Goal: Information Seeking & Learning: Check status

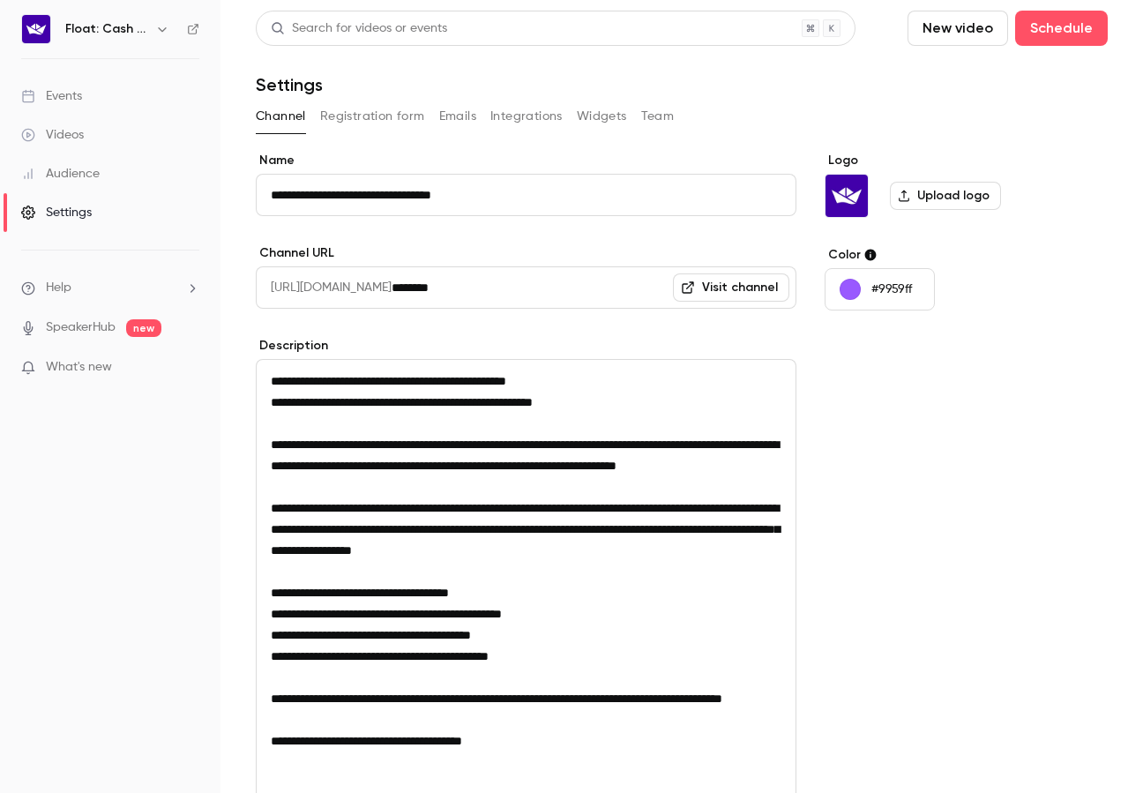
scroll to position [202, 0]
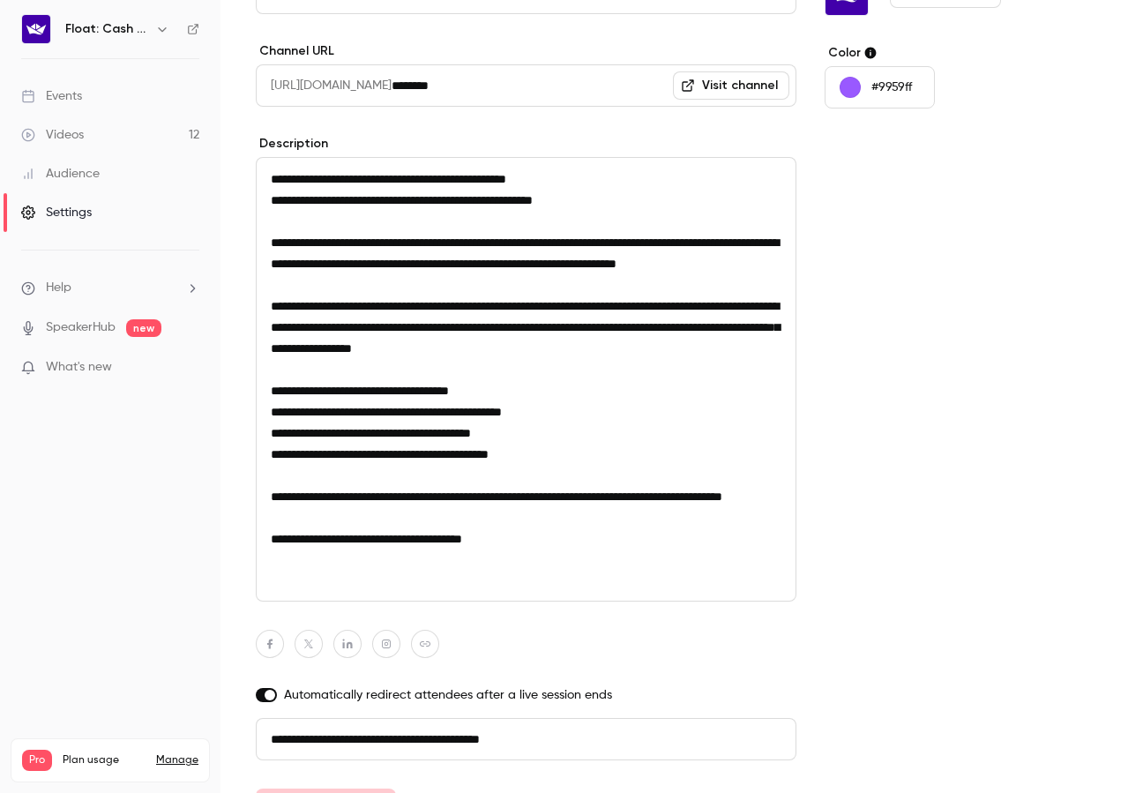
click at [124, 131] on link "Videos 12" at bounding box center [110, 135] width 221 height 39
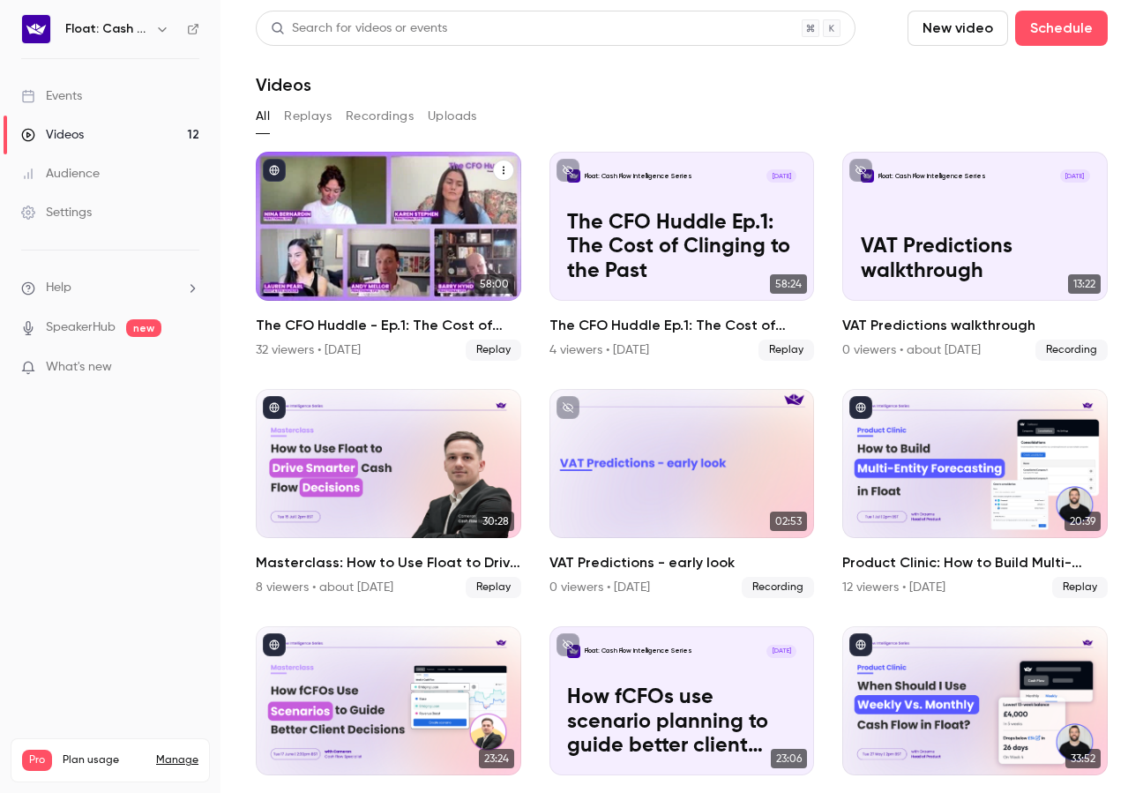
click at [416, 325] on h2 "The CFO Huddle - Ep.1: The Cost of Clinging to the Past" at bounding box center [389, 325] width 266 height 21
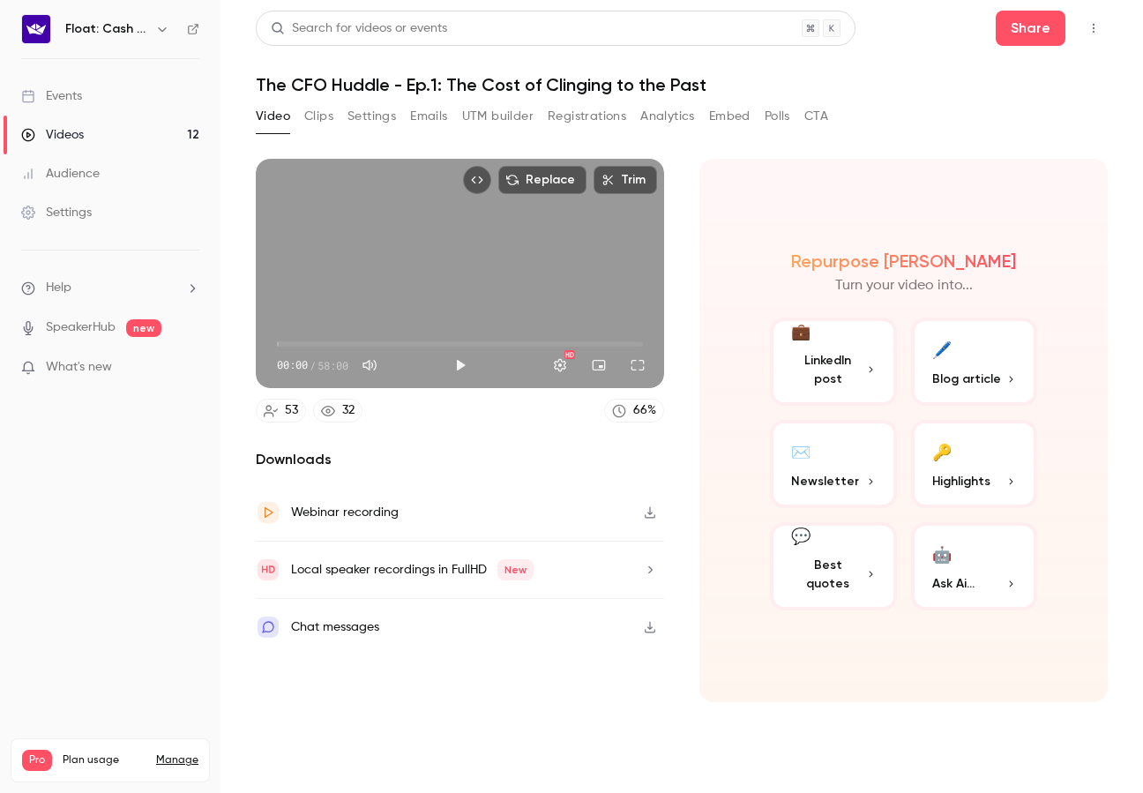
click at [552, 115] on button "Registrations" at bounding box center [587, 116] width 79 height 28
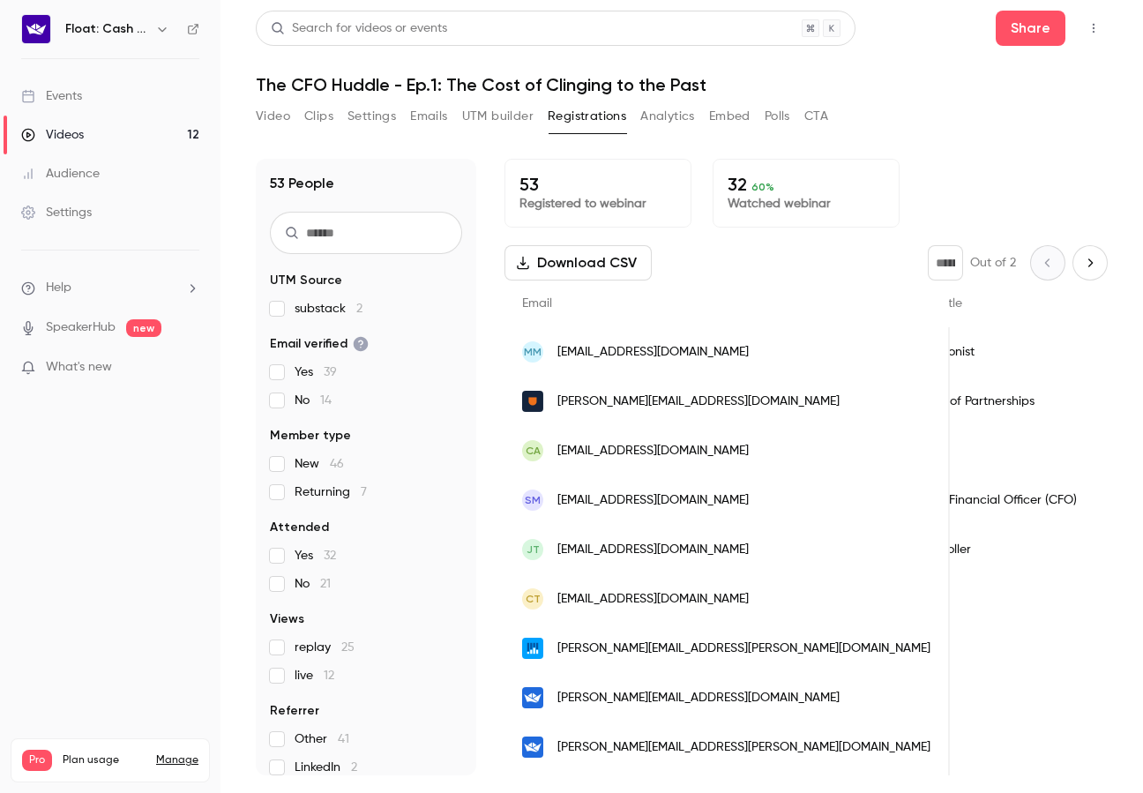
scroll to position [0, 842]
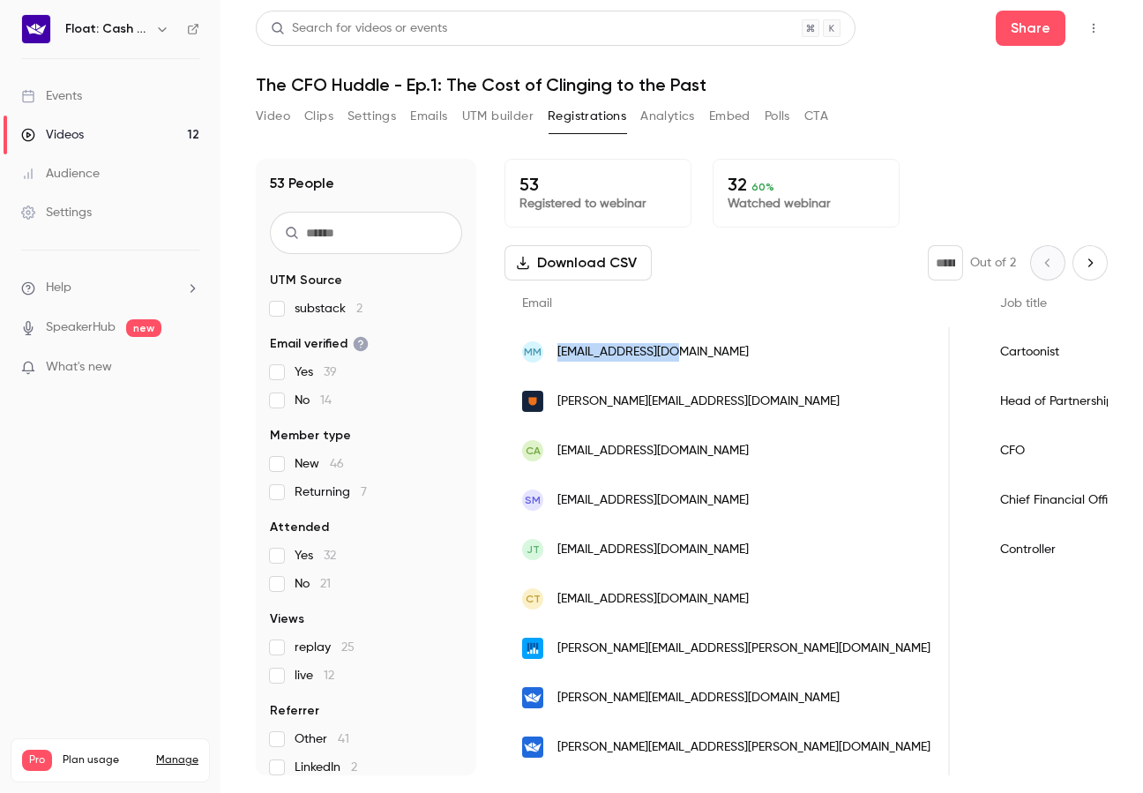
drag, startPoint x: 699, startPoint y: 352, endPoint x: 556, endPoint y: 356, distance: 143.0
click at [556, 356] on div "MM [EMAIL_ADDRESS][DOMAIN_NAME]" at bounding box center [727, 351] width 445 height 49
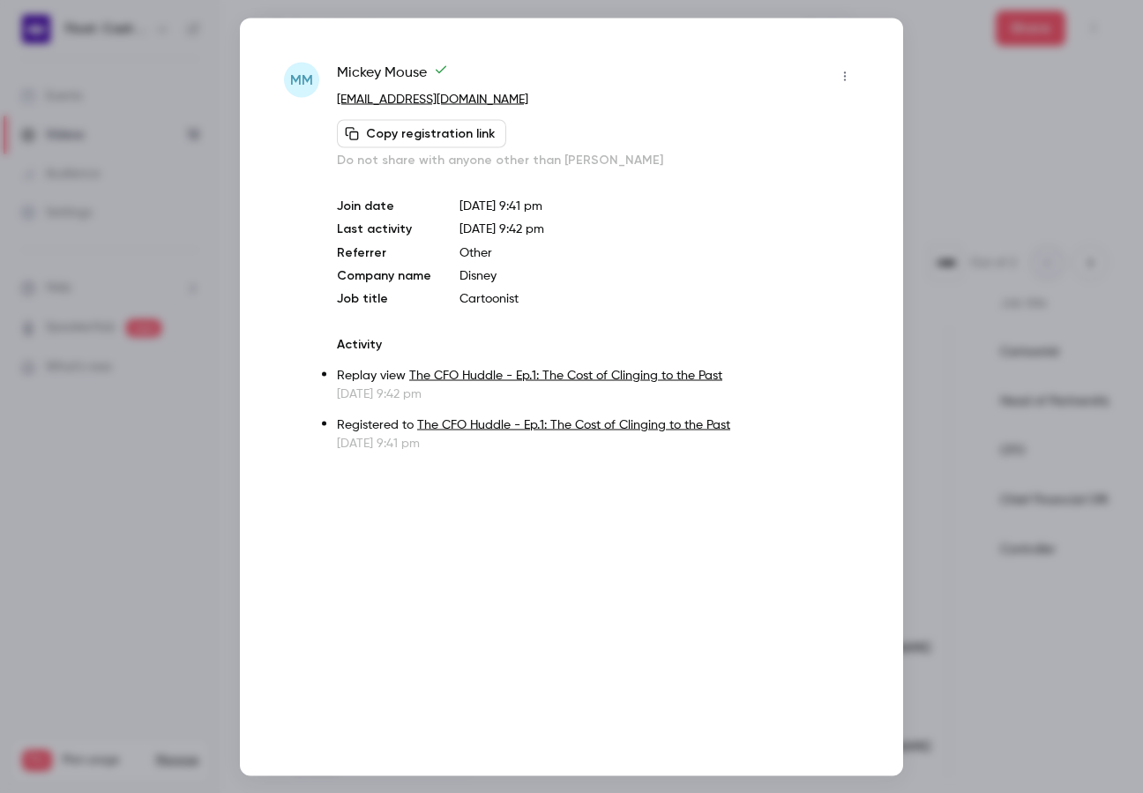
click at [480, 97] on p "[EMAIL_ADDRESS][DOMAIN_NAME]" at bounding box center [598, 99] width 522 height 19
drag, startPoint x: 490, startPoint y: 101, endPoint x: 329, endPoint y: 97, distance: 160.6
click at [329, 97] on div "MM Mickey Mouse [EMAIL_ADDRESS][DOMAIN_NAME] Copy registration link Do not shar…" at bounding box center [571, 257] width 575 height 390
copy link "[EMAIL_ADDRESS][DOMAIN_NAME]"
click at [522, 168] on p "Do not share with anyone other than [PERSON_NAME]" at bounding box center [598, 160] width 522 height 18
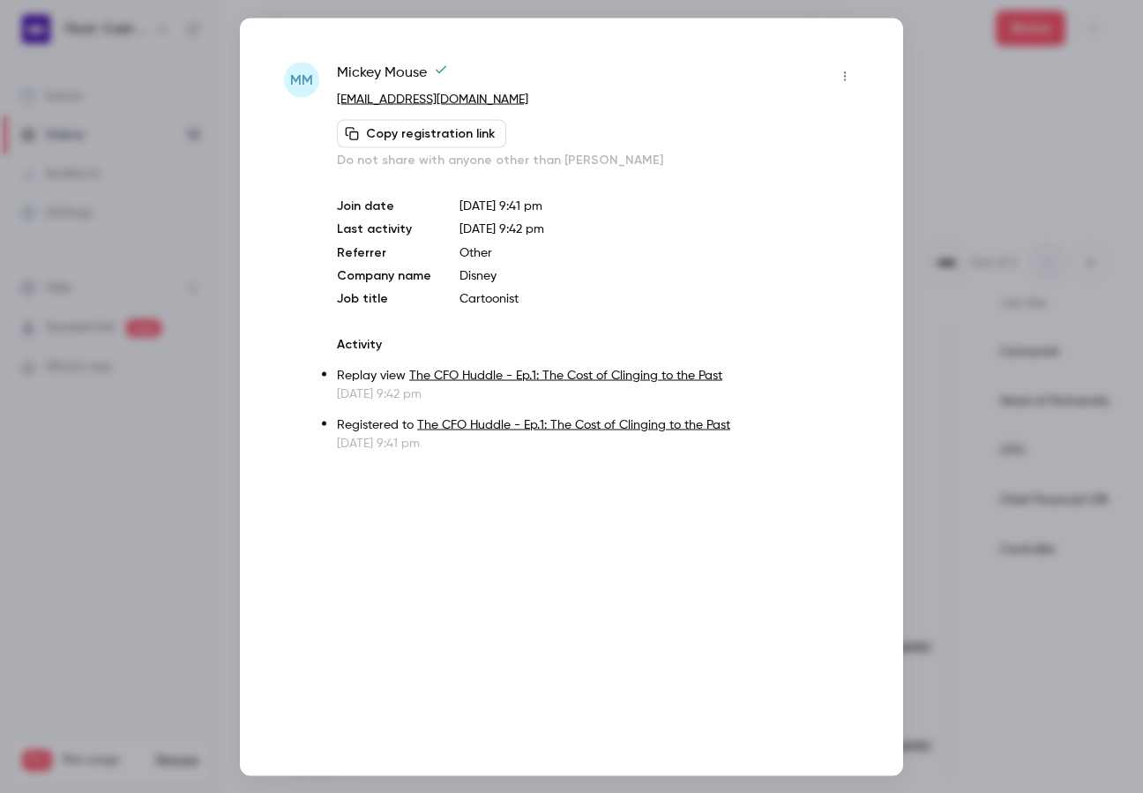
click at [214, 437] on div at bounding box center [571, 396] width 1143 height 793
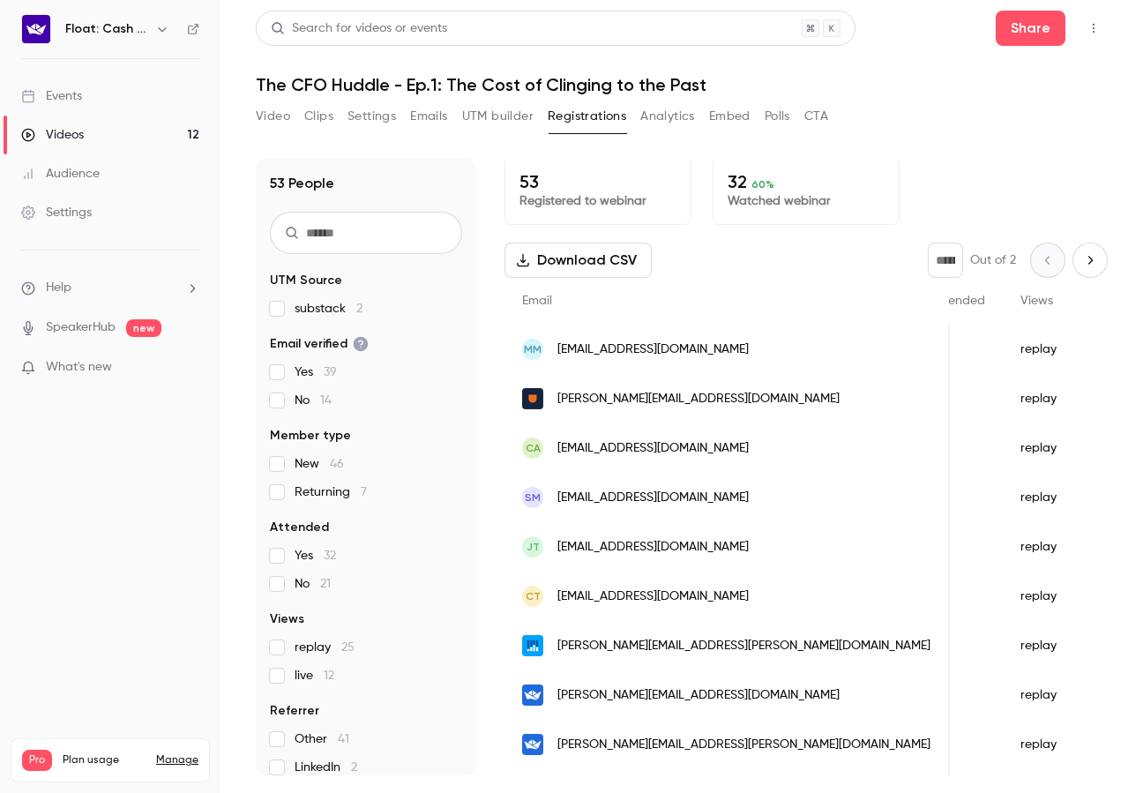
scroll to position [0, 0]
